Goal: Task Accomplishment & Management: Complete application form

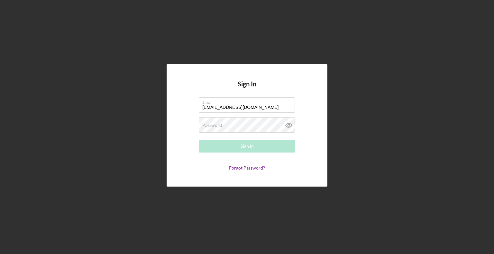
type input "[EMAIL_ADDRESS][DOMAIN_NAME]"
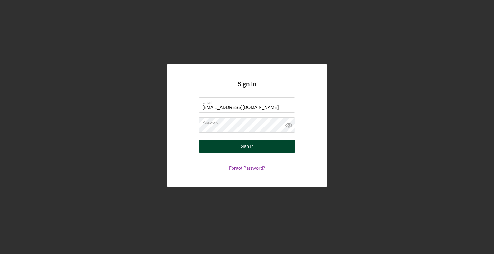
click at [206, 150] on button "Sign In" at bounding box center [247, 146] width 96 height 13
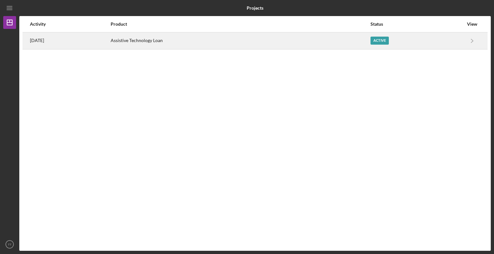
click at [384, 41] on div "Active" at bounding box center [379, 41] width 18 height 8
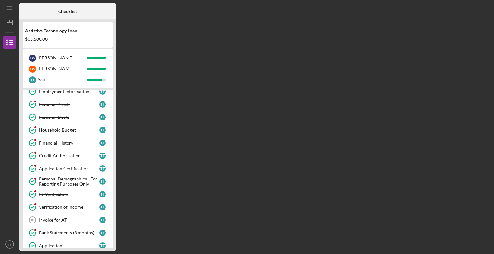
scroll to position [134, 0]
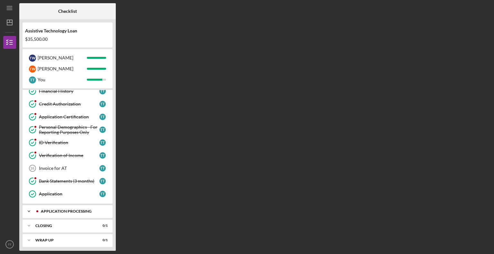
click at [28, 209] on icon "Icon/Expander" at bounding box center [28, 211] width 13 height 13
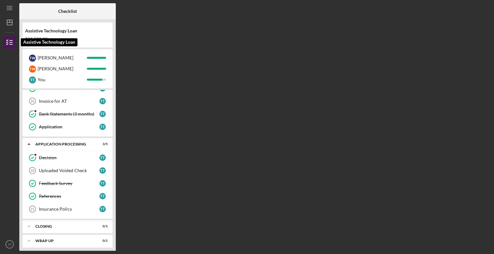
click at [8, 42] on icon "button" at bounding box center [10, 42] width 16 height 16
click at [54, 169] on div "Uploaded Voided Check" at bounding box center [69, 170] width 60 height 5
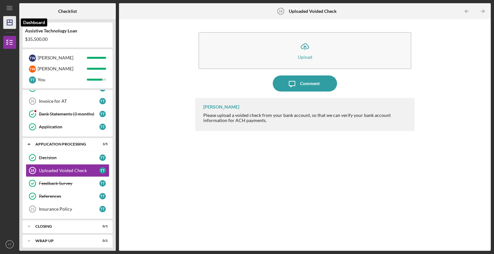
click at [10, 28] on icon "Icon/Dashboard" at bounding box center [10, 22] width 16 height 16
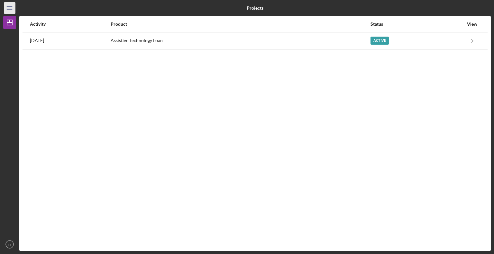
click at [9, 8] on line "button" at bounding box center [9, 8] width 5 height 0
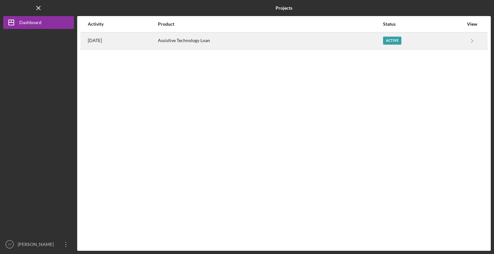
click at [395, 40] on div "Active" at bounding box center [392, 41] width 18 height 8
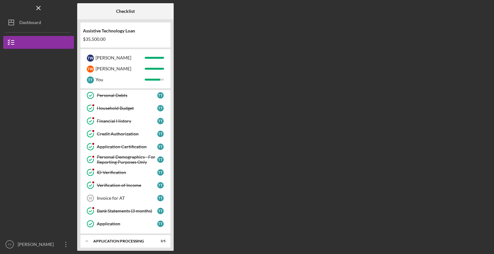
scroll to position [134, 0]
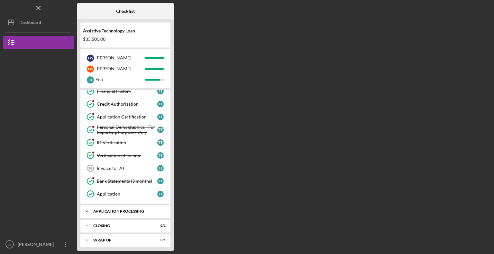
click at [116, 210] on div "Application Processing" at bounding box center [127, 212] width 69 height 4
click at [121, 224] on div "Decision" at bounding box center [127, 224] width 60 height 5
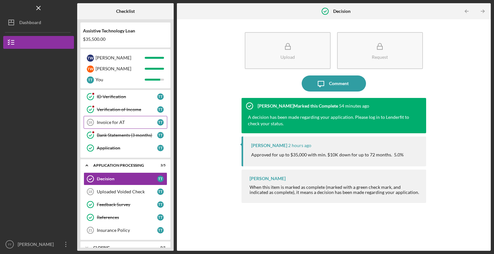
scroll to position [180, 0]
click at [118, 203] on div "Feedback Survey" at bounding box center [127, 204] width 60 height 5
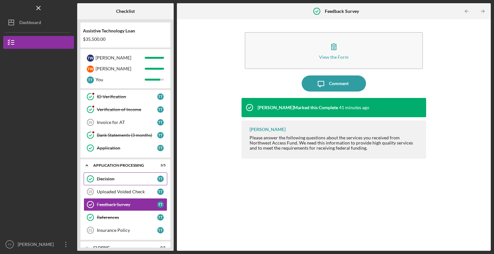
scroll to position [201, 0]
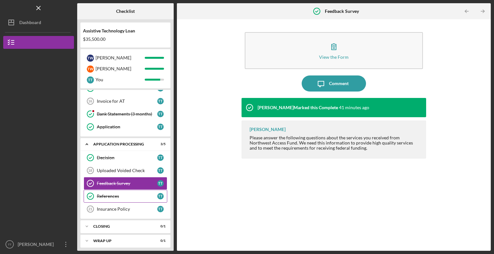
click at [107, 195] on div "References" at bounding box center [127, 196] width 60 height 5
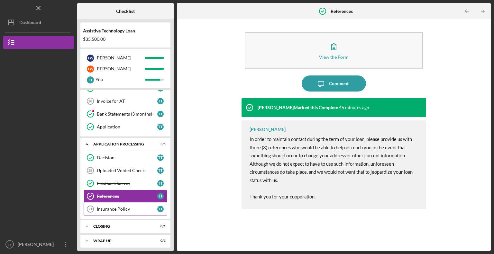
click at [112, 207] on div "Insurance Policy" at bounding box center [127, 209] width 60 height 5
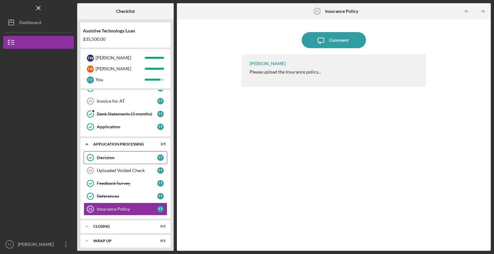
click at [106, 157] on div "Decision" at bounding box center [127, 157] width 60 height 5
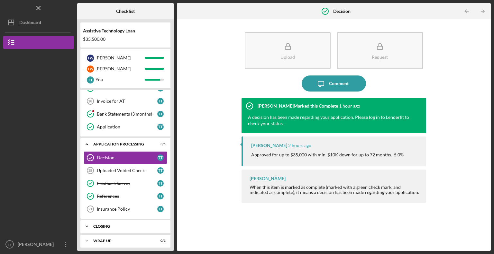
click at [104, 225] on div "Closing" at bounding box center [127, 227] width 69 height 4
click at [98, 225] on div "Closing" at bounding box center [127, 227] width 69 height 4
click at [86, 238] on icon "Icon/Expander" at bounding box center [86, 241] width 13 height 13
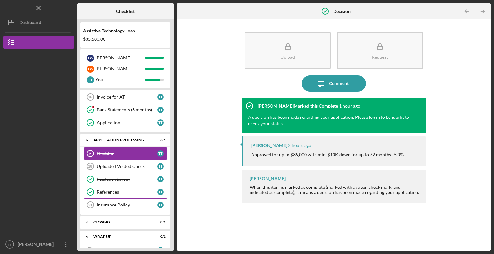
scroll to position [217, 0]
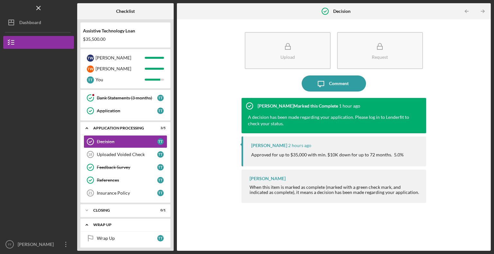
click at [87, 222] on icon "Icon/Expander" at bounding box center [86, 225] width 13 height 13
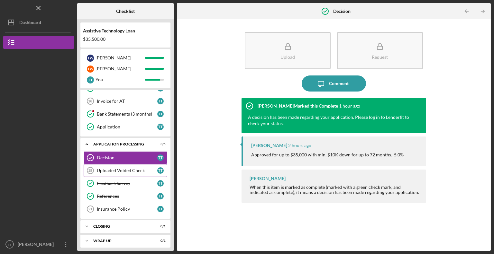
click at [112, 168] on div "Uploaded Voided Check" at bounding box center [127, 170] width 60 height 5
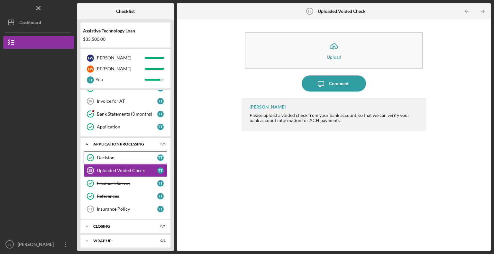
click at [112, 155] on div "Decision" at bounding box center [127, 157] width 60 height 5
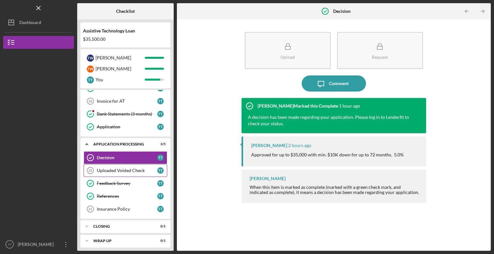
click at [139, 168] on div "Uploaded Voided Check" at bounding box center [127, 170] width 60 height 5
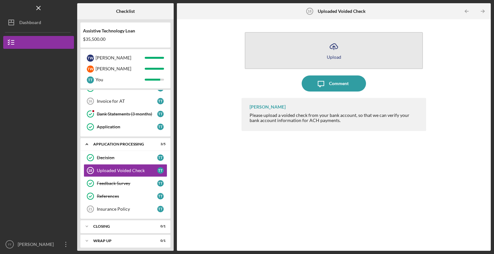
click at [332, 48] on icon "Icon/Upload" at bounding box center [334, 47] width 16 height 16
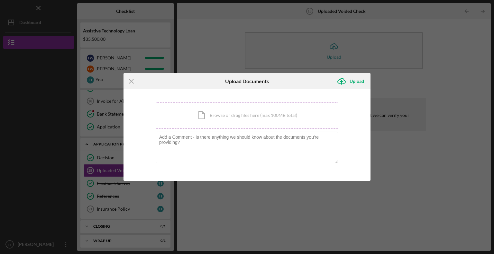
click at [231, 115] on div "Icon/Document Browse or drag files here (max 100MB total) Tap to choose files o…" at bounding box center [247, 115] width 183 height 26
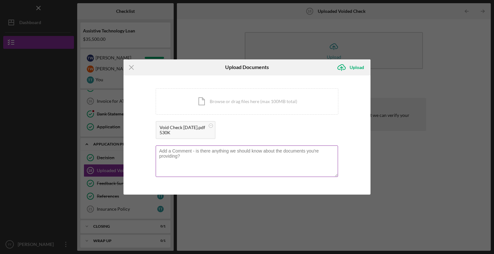
click at [198, 153] on textarea at bounding box center [247, 161] width 182 height 31
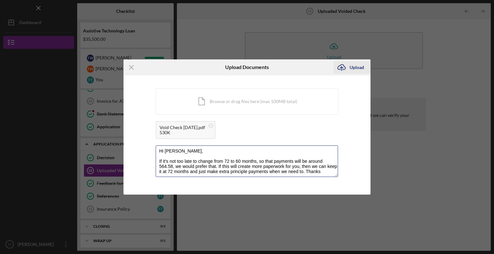
type textarea "Hi [PERSON_NAME], If it's not too late to change from 72 to 60 months, so that …"
click at [357, 67] on div "Upload" at bounding box center [356, 67] width 14 height 13
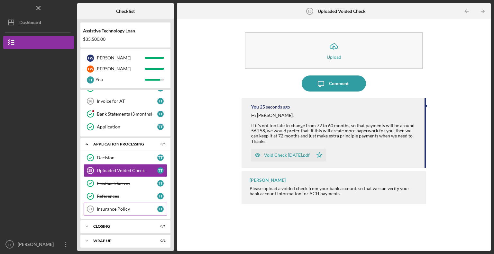
click at [124, 207] on div "Insurance Policy" at bounding box center [127, 209] width 60 height 5
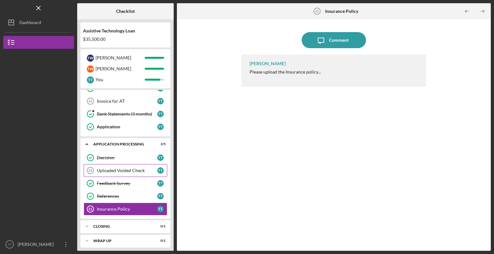
click at [113, 168] on div "Uploaded Voided Check" at bounding box center [127, 170] width 60 height 5
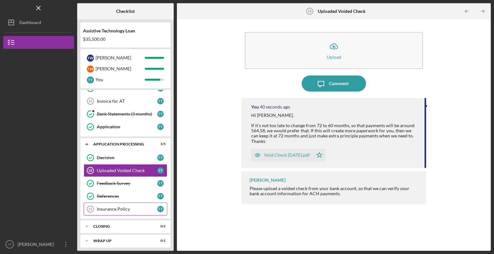
click at [100, 207] on div "Insurance Policy" at bounding box center [127, 209] width 60 height 5
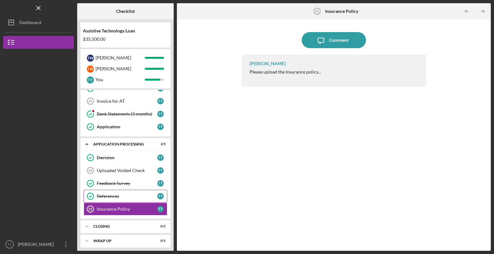
click at [100, 194] on div "References" at bounding box center [127, 196] width 60 height 5
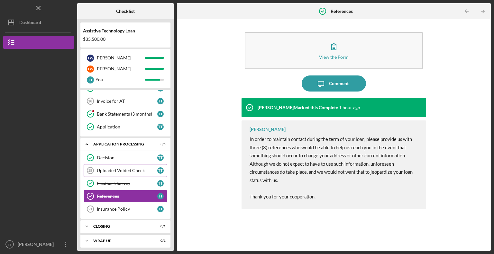
click at [110, 168] on div "Uploaded Voided Check" at bounding box center [127, 170] width 60 height 5
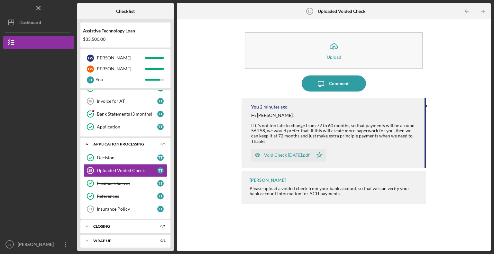
click at [289, 153] on div "Void Check [DATE].pdf" at bounding box center [287, 155] width 46 height 5
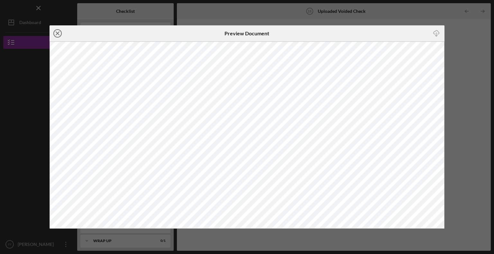
click at [58, 33] on line at bounding box center [57, 33] width 3 height 3
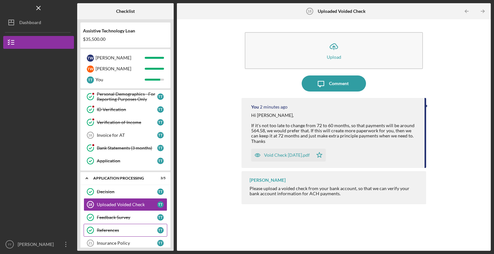
scroll to position [172, 0]
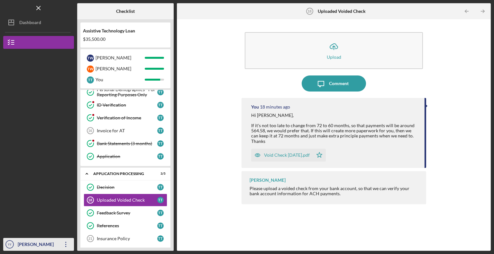
click at [30, 247] on div "[PERSON_NAME]" at bounding box center [37, 245] width 42 height 14
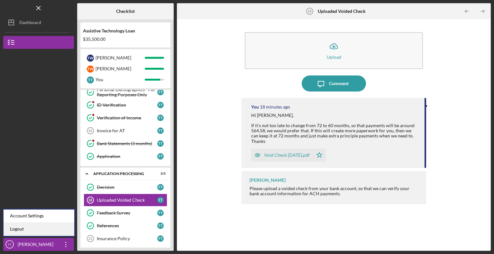
click at [18, 230] on link "Logout" at bounding box center [39, 229] width 71 height 13
